Goal: Task Accomplishment & Management: Use online tool/utility

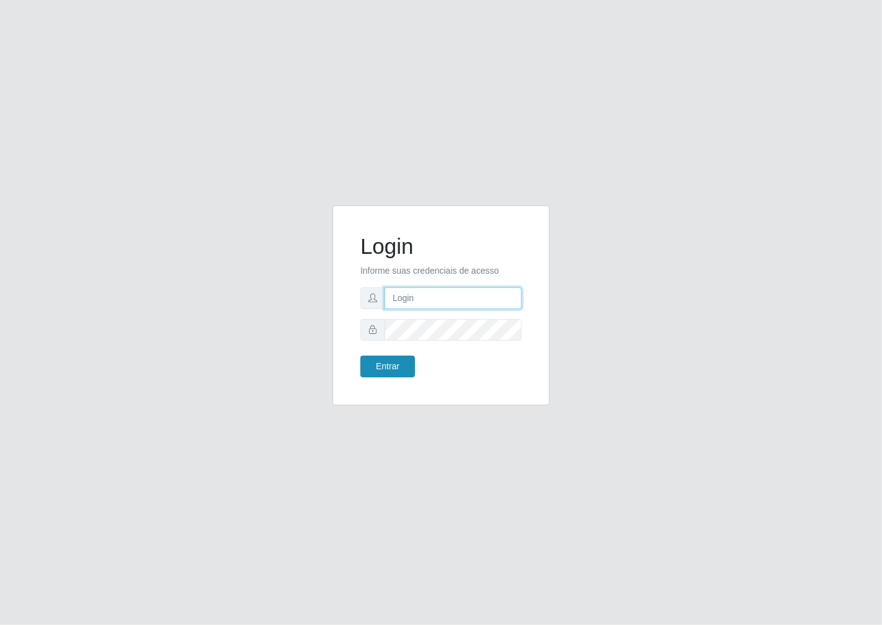
type input "janaina@iwof"
click at [385, 364] on button "Entrar" at bounding box center [387, 366] width 55 height 22
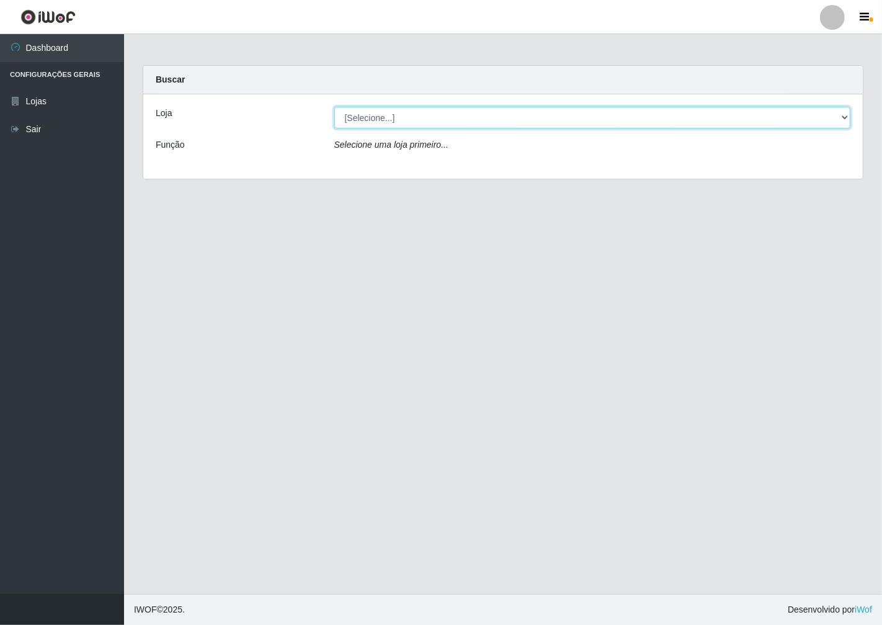
click at [842, 118] on select "[Selecione...] Minimercado Filezão" at bounding box center [592, 118] width 517 height 22
select select "204"
click at [334, 107] on select "[Selecione...] Minimercado Filezão" at bounding box center [592, 118] width 517 height 22
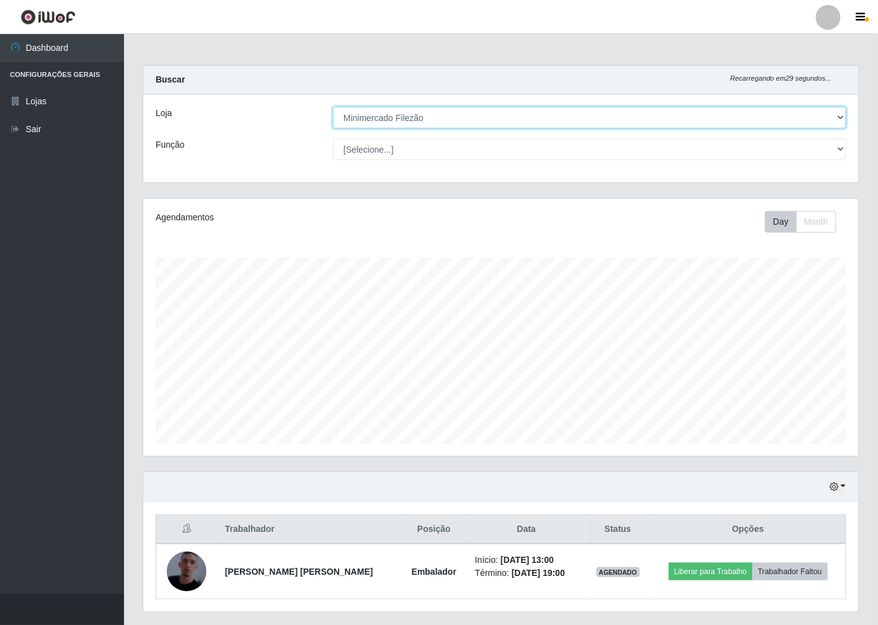
scroll to position [257, 716]
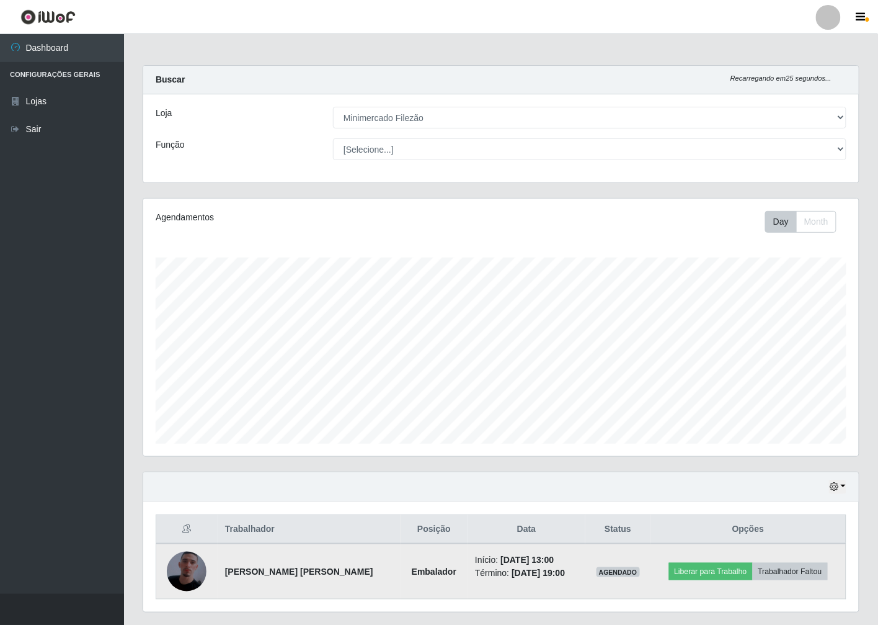
click at [181, 570] on img at bounding box center [187, 571] width 40 height 71
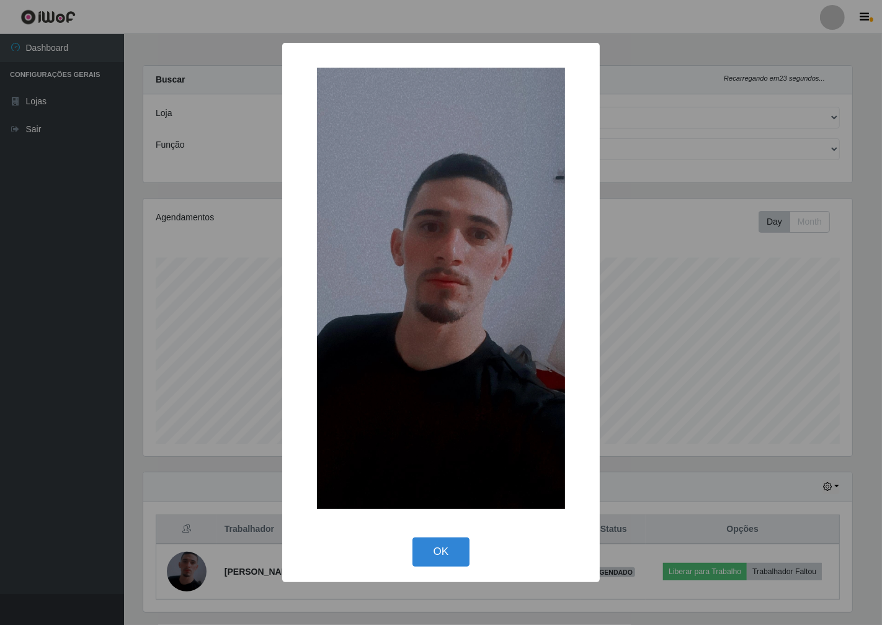
click at [181, 570] on div "× OK Cancel" at bounding box center [441, 312] width 882 height 625
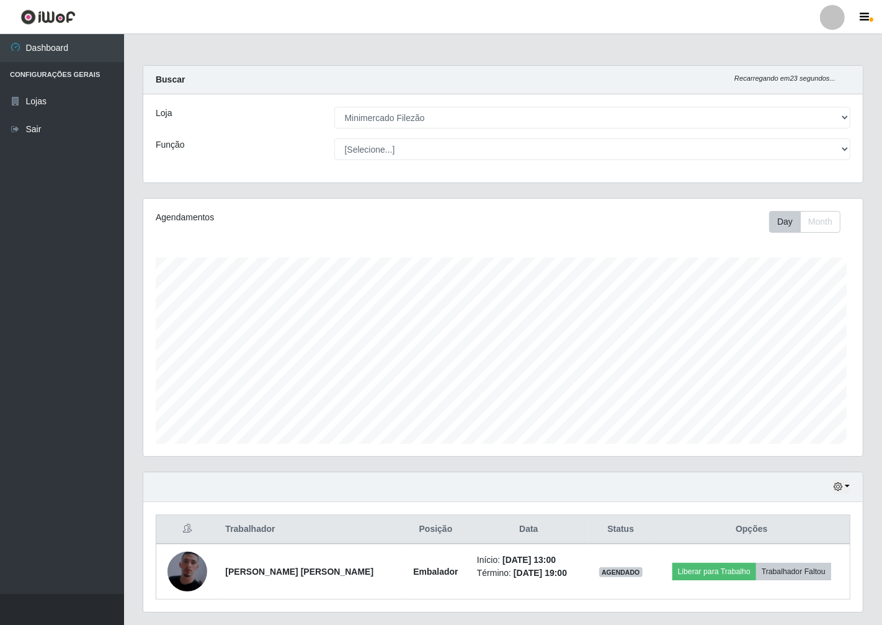
scroll to position [257, 716]
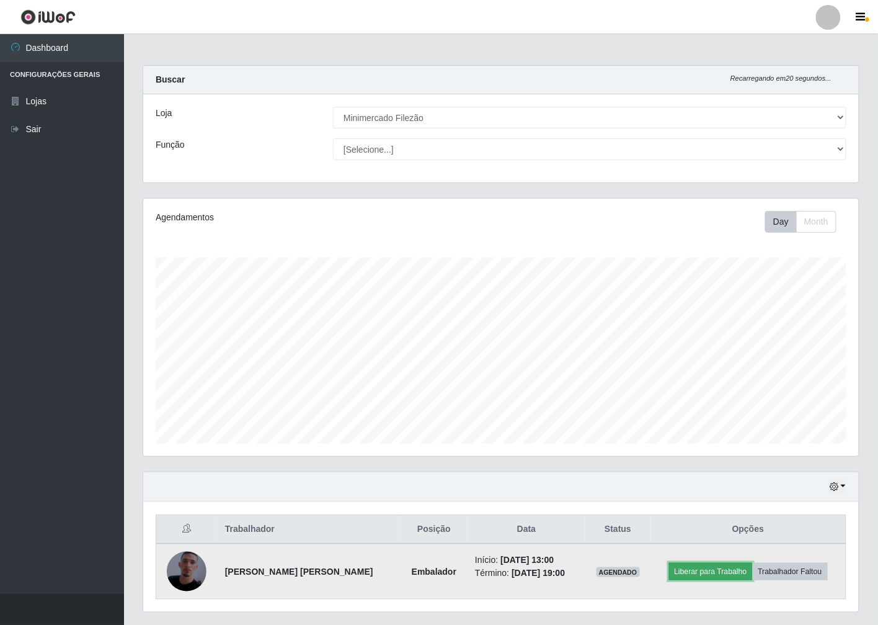
click at [712, 568] on button "Liberar para Trabalho" at bounding box center [711, 571] width 84 height 17
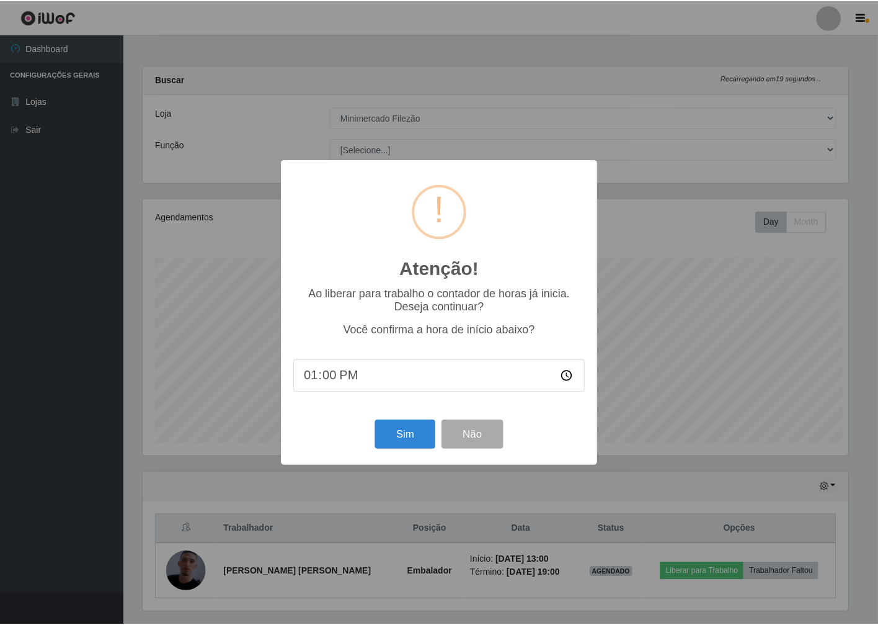
scroll to position [257, 708]
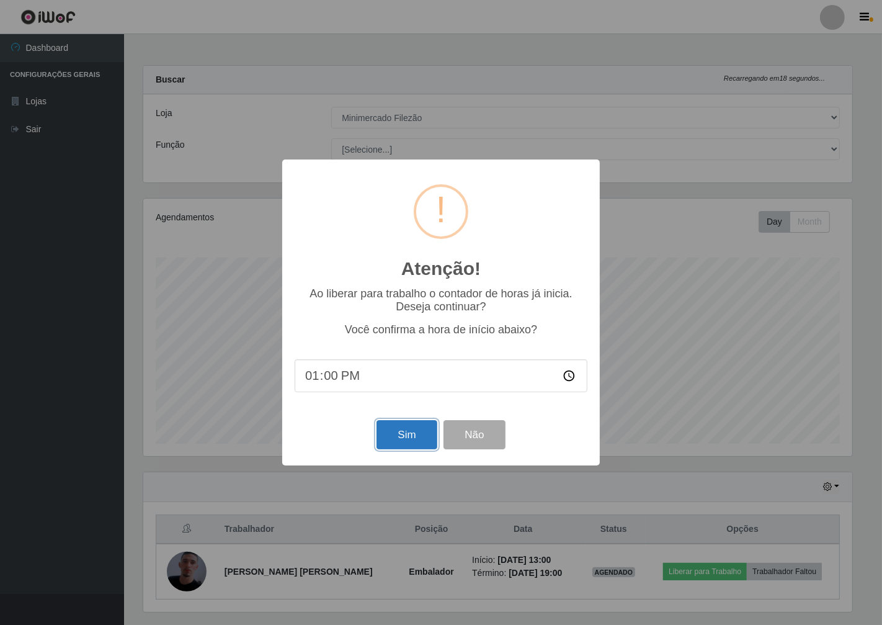
click at [408, 432] on button "Sim" at bounding box center [407, 434] width 60 height 29
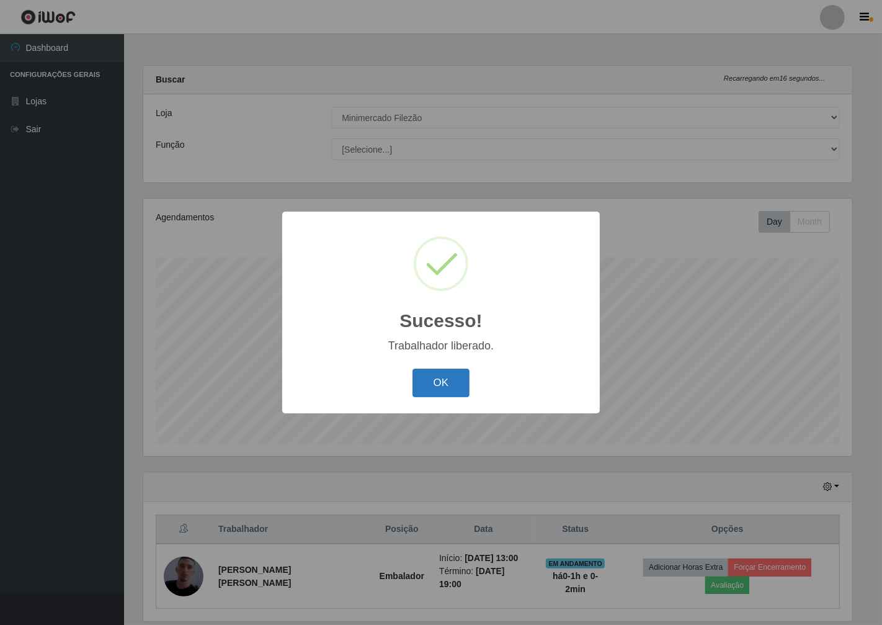
click at [454, 383] on button "OK" at bounding box center [442, 383] width 58 height 29
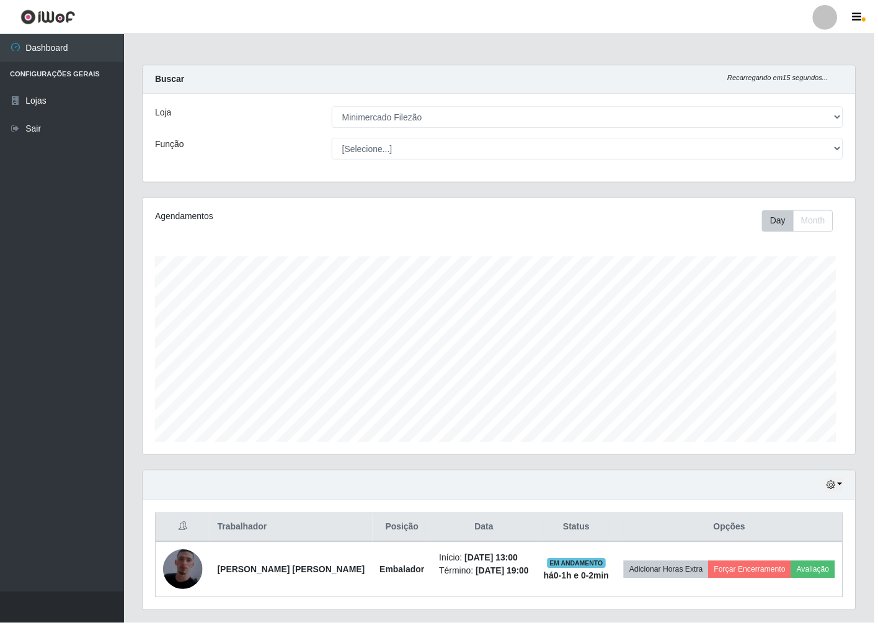
scroll to position [257, 716]
